Goal: Task Accomplishment & Management: Complete application form

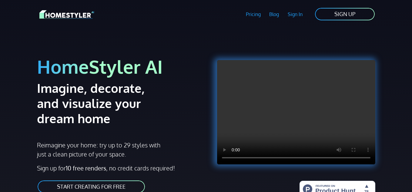
click at [334, 13] on link "SIGN UP" at bounding box center [344, 14] width 61 height 14
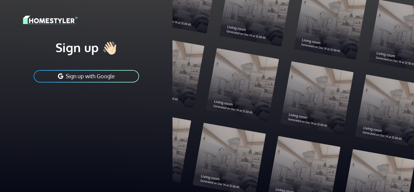
click at [100, 74] on button "Sign up with Google" at bounding box center [86, 76] width 107 height 14
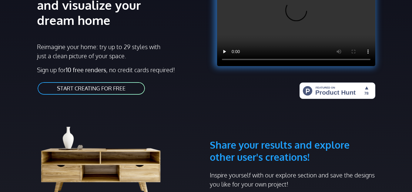
scroll to position [96, 0]
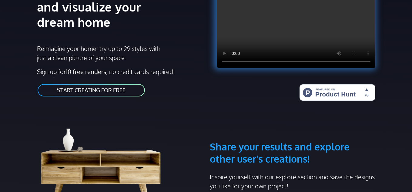
click at [90, 88] on link "START CREATING FOR FREE" at bounding box center [91, 90] width 109 height 14
